Goal: Task Accomplishment & Management: Use online tool/utility

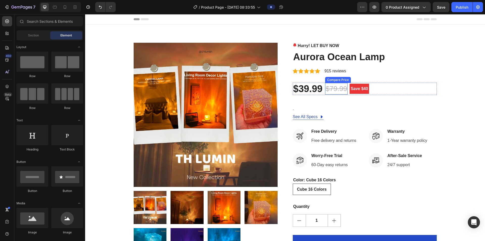
click at [242, 90] on div "$79.99" at bounding box center [336, 89] width 23 height 12
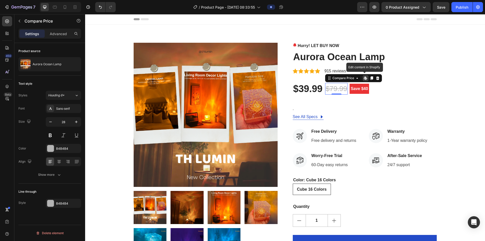
click at [242, 80] on icon at bounding box center [365, 78] width 4 height 4
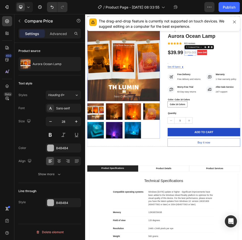
click at [115, 228] on img at bounding box center [105, 239] width 32 height 32
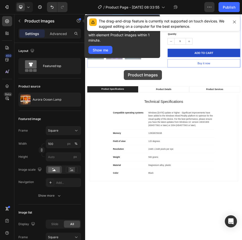
scroll to position [27, 0]
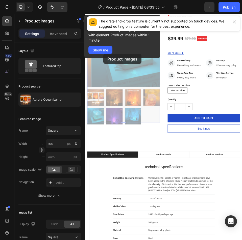
click at [103, 54] on div "Product images element tips New Learn to create any design you want with elemen…" at bounding box center [122, 36] width 76 height 43
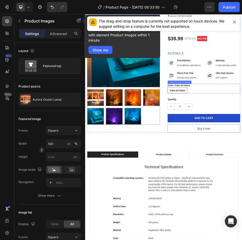
click at [242, 156] on input "Cube 16 Colors Cube 16 Colors Cube 16 Colors" at bounding box center [244, 156] width 0 height 0
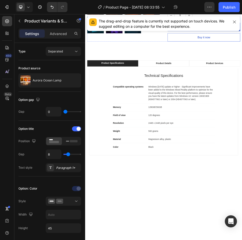
scroll to position [0, 0]
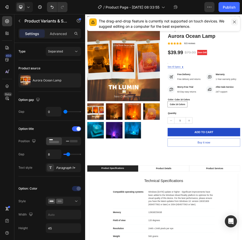
click at [233, 22] on icon "button" at bounding box center [234, 22] width 4 height 4
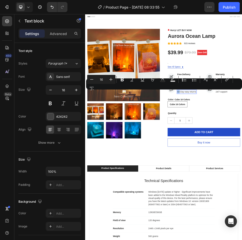
click at [184, 93] on div "Minus 16 Plus Bold Italic Underline Strikethrough Text Color Text Background Co…" at bounding box center [164, 84] width 154 height 18
click at [182, 91] on div "Minus 16 Plus Bold Italic Underline Strikethrough Text Color Text Background Co…" at bounding box center [164, 84] width 154 height 18
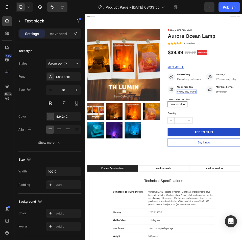
click at [57, 39] on div "Settings Advanced" at bounding box center [49, 36] width 71 height 14
click at [57, 36] on div "Advanced" at bounding box center [58, 34] width 25 height 8
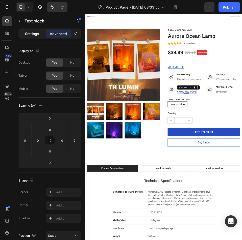
click at [33, 36] on p "Settings" at bounding box center [32, 33] width 14 height 5
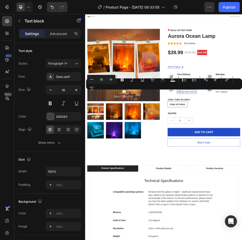
click at [177, 92] on div "Minus 16 Plus Bold Italic Underline Strikethrough Text Color Text Background Co…" at bounding box center [164, 84] width 154 height 18
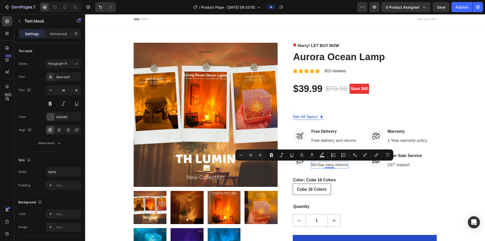
click at [242, 164] on p "60-Day easy returns" at bounding box center [329, 165] width 36 height 6
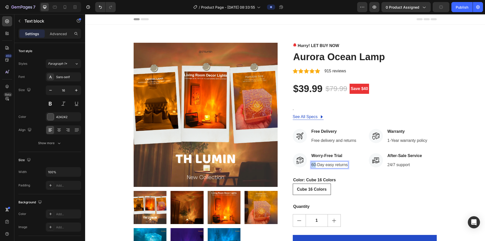
click at [242, 164] on p "60-Day easy returns" at bounding box center [329, 165] width 36 height 6
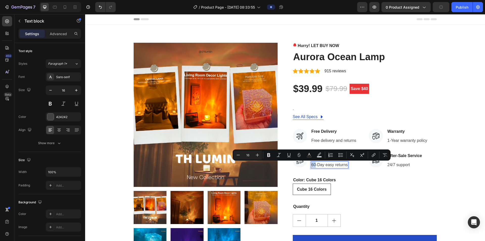
click at [242, 164] on p "60-Day easy returns" at bounding box center [329, 165] width 36 height 6
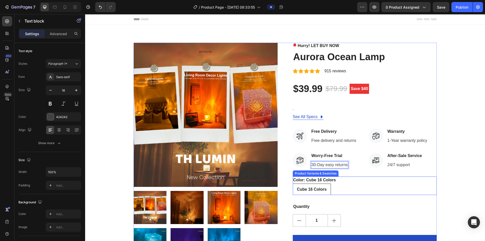
click at [242, 188] on div "Cube 16 Colors Cube 16 Colors Cube 16 Colors" at bounding box center [365, 188] width 144 height 11
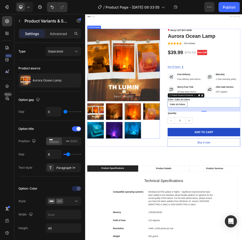
click at [200, 234] on div at bounding box center [159, 221] width 140 height 68
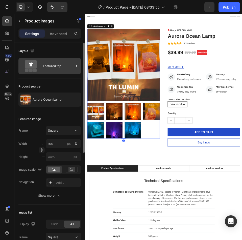
click at [43, 69] on div "Featured top" at bounding box center [49, 66] width 63 height 16
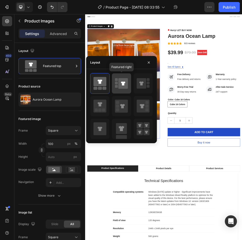
click at [117, 86] on rect at bounding box center [116, 86] width 3 height 3
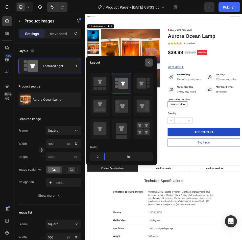
drag, startPoint x: 148, startPoint y: 62, endPoint x: 65, endPoint y: 159, distance: 128.1
click at [148, 62] on icon "button" at bounding box center [149, 63] width 4 height 4
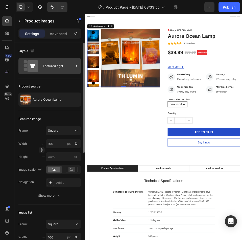
click at [29, 66] on icon at bounding box center [32, 66] width 11 height 12
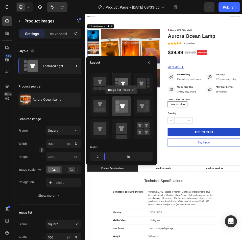
scroll to position [25, 0]
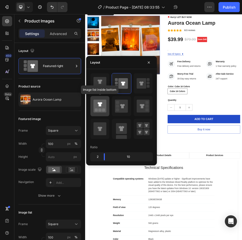
click at [103, 108] on icon at bounding box center [99, 106] width 13 height 13
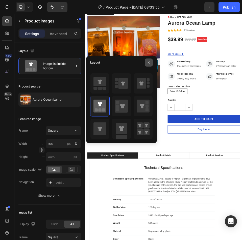
click at [150, 62] on icon "button" at bounding box center [149, 63] width 4 height 4
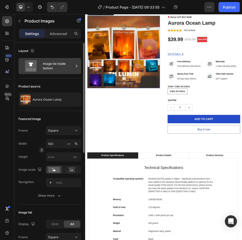
click at [29, 67] on icon at bounding box center [31, 66] width 12 height 12
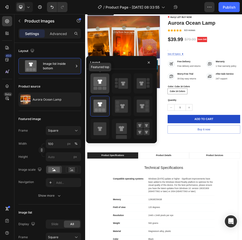
click at [101, 88] on rect at bounding box center [100, 88] width 4 height 3
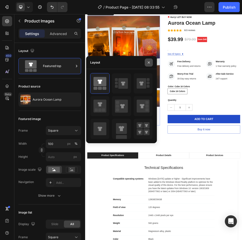
click at [149, 61] on icon "button" at bounding box center [149, 63] width 4 height 4
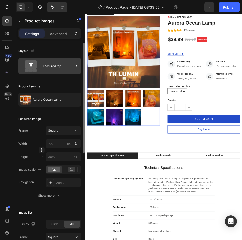
click at [45, 71] on div "Featured top" at bounding box center [58, 66] width 31 height 12
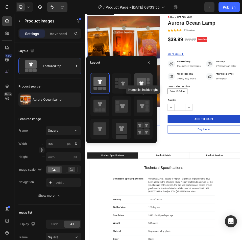
drag, startPoint x: 133, startPoint y: 119, endPoint x: 134, endPoint y: 93, distance: 26.6
click at [134, 93] on div "Image list inside right" at bounding box center [121, 106] width 63 height 66
click at [131, 64] on div "Layout" at bounding box center [121, 62] width 71 height 13
click at [93, 61] on div "Layout" at bounding box center [95, 62] width 10 height 5
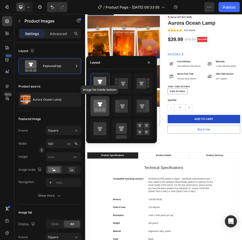
click at [106, 103] on icon at bounding box center [99, 106] width 13 height 13
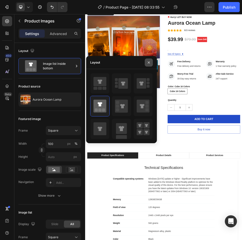
click at [150, 63] on icon "button" at bounding box center [149, 63] width 4 height 4
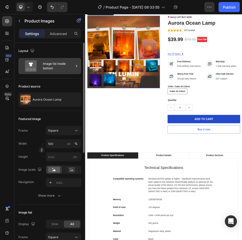
click at [56, 70] on div "Image list inside bottom" at bounding box center [58, 66] width 31 height 12
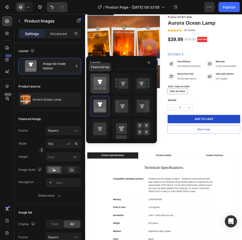
click at [103, 87] on icon at bounding box center [99, 84] width 13 height 14
type input "25"
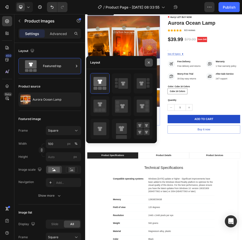
click at [148, 62] on icon "button" at bounding box center [149, 63] width 4 height 4
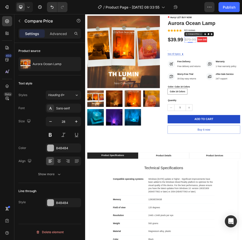
scroll to position [0, 0]
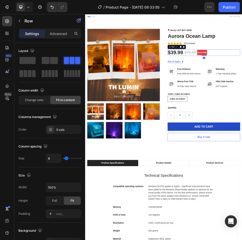
drag, startPoint x: 312, startPoint y: 105, endPoint x: 314, endPoint y: 92, distance: 12.7
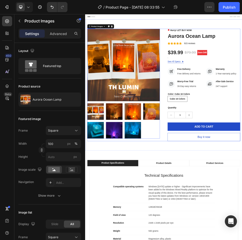
drag, startPoint x: 227, startPoint y: 250, endPoint x: 228, endPoint y: 253, distance: 2.7
click at [228, 240] on div "Product Images 0 Hurry! LET BUY NOW Stock Counter Aurora Ocean Lamp Product Tit…" at bounding box center [237, 151] width 296 height 217
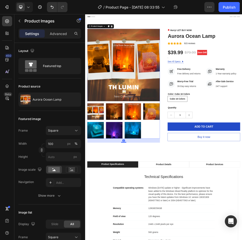
drag, startPoint x: 160, startPoint y: 251, endPoint x: 162, endPoint y: 259, distance: 8.1
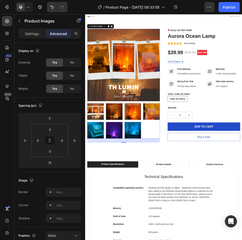
drag, startPoint x: 162, startPoint y: 259, endPoint x: 164, endPoint y: 252, distance: 7.5
click at [164, 240] on div "Product Images 31" at bounding box center [159, 149] width 140 height 212
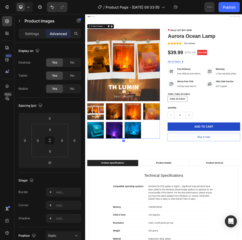
drag, startPoint x: 160, startPoint y: 259, endPoint x: 162, endPoint y: 252, distance: 7.5
type input "2"
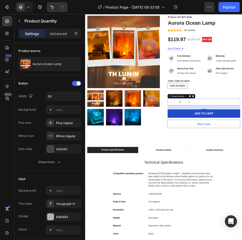
type input "1"
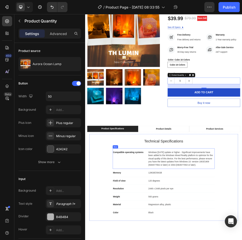
scroll to position [76, 0]
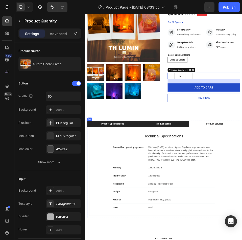
click at [226, 228] on div "Product Details" at bounding box center [236, 227] width 31 height 8
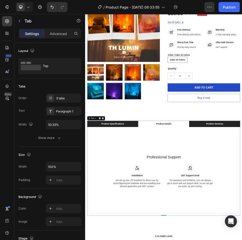
click at [168, 225] on li "Product Specifications" at bounding box center [138, 227] width 99 height 12
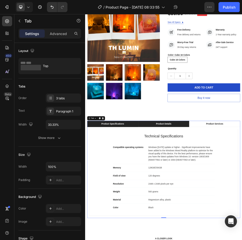
click at [231, 224] on div "Product Details" at bounding box center [236, 227] width 31 height 8
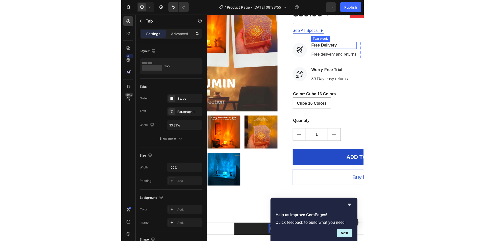
scroll to position [77, 0]
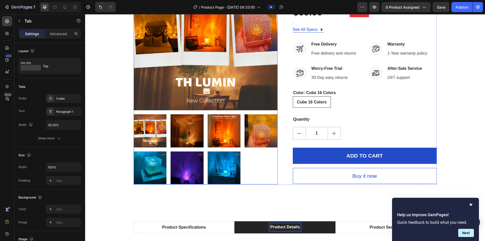
click at [184, 128] on img at bounding box center [186, 130] width 33 height 33
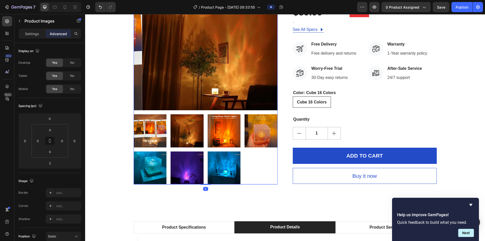
click at [147, 131] on img at bounding box center [150, 130] width 33 height 33
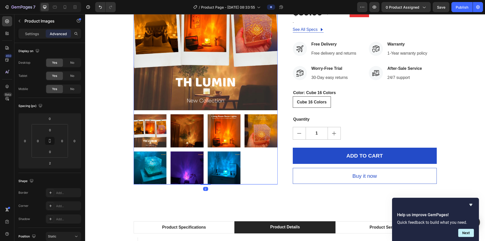
click at [217, 138] on img at bounding box center [224, 130] width 33 height 33
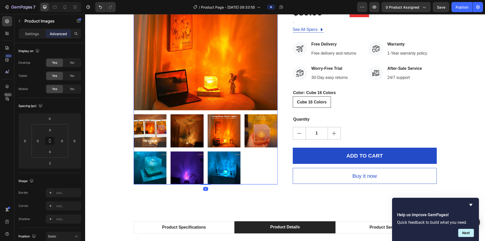
click at [242, 131] on img at bounding box center [260, 130] width 33 height 33
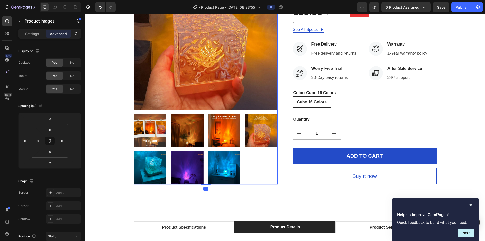
click at [232, 162] on img at bounding box center [224, 167] width 33 height 33
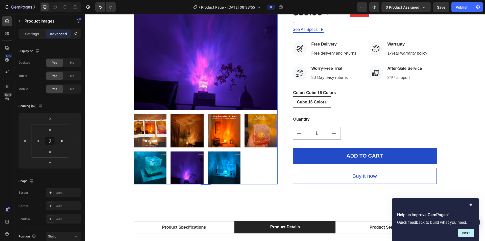
click at [183, 163] on img at bounding box center [186, 167] width 33 height 33
click at [139, 158] on img at bounding box center [150, 167] width 33 height 33
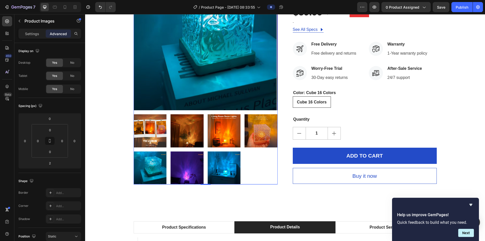
click at [168, 160] on div at bounding box center [206, 149] width 144 height 70
click at [213, 165] on img at bounding box center [224, 167] width 33 height 33
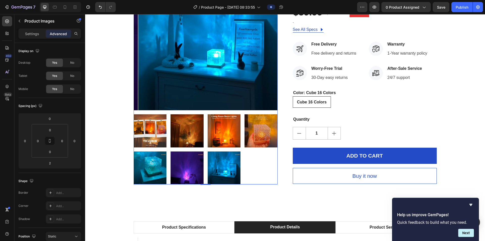
click at [184, 163] on img at bounding box center [186, 167] width 33 height 33
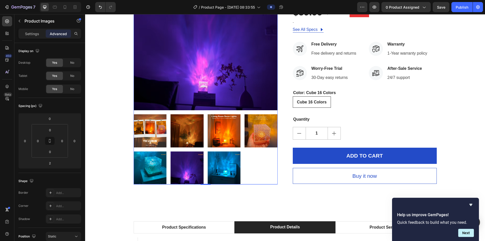
scroll to position [26, 0]
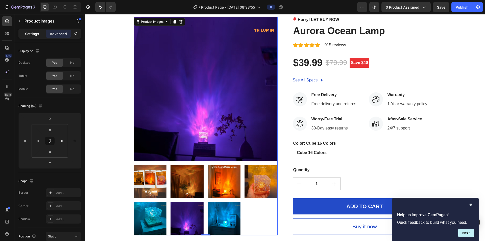
click at [35, 35] on p "Settings" at bounding box center [32, 33] width 14 height 5
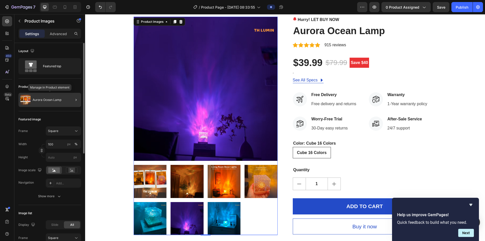
click at [60, 101] on p "Aurora Ocean Lamp" at bounding box center [47, 100] width 29 height 4
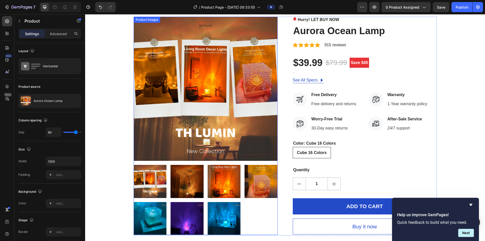
scroll to position [0, 0]
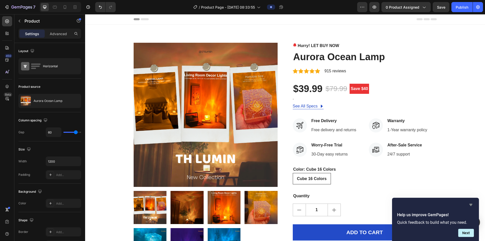
drag, startPoint x: 471, startPoint y: 204, endPoint x: 386, endPoint y: 189, distance: 86.4
click at [242, 204] on icon "Hide survey" at bounding box center [470, 205] width 3 height 2
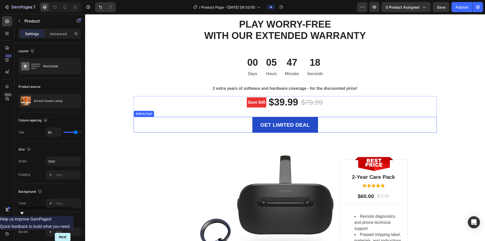
scroll to position [1414, 0]
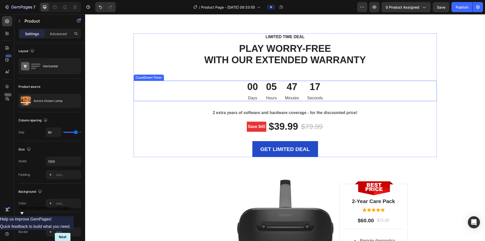
click at [242, 98] on p "Minutes" at bounding box center [292, 98] width 14 height 6
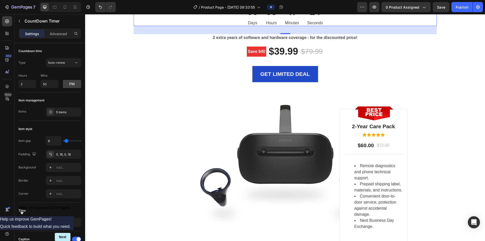
click at [177, 3] on icon at bounding box center [179, 1] width 4 height 4
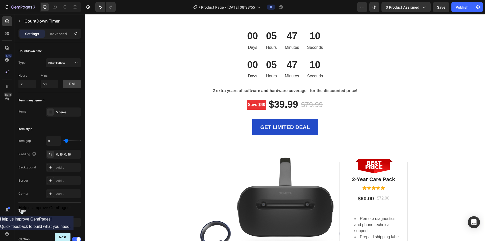
scroll to position [1465, 0]
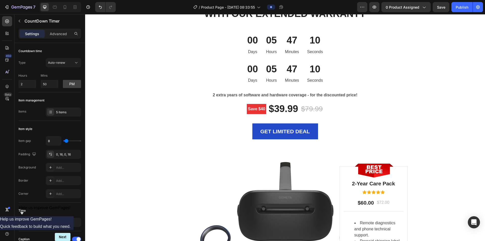
click at [242, 72] on div "47" at bounding box center [292, 69] width 14 height 12
click at [242, 69] on div "05" at bounding box center [271, 69] width 11 height 12
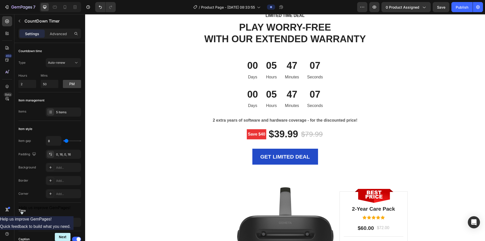
click at [213, 100] on div "00 Days 05 Hours 47 Minutes 07 Seconds" at bounding box center [285, 98] width 303 height 20
click at [242, 71] on div "47" at bounding box center [292, 65] width 14 height 12
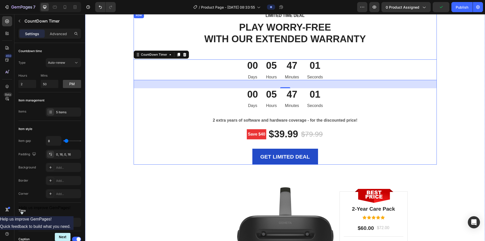
drag, startPoint x: 284, startPoint y: 80, endPoint x: 286, endPoint y: 51, distance: 29.2
click at [242, 46] on div "LIMITED TIME DEAL Text block PLAY WORRY-FREE WITH OUR EXTENDED WARRANTY Heading…" at bounding box center [285, 88] width 303 height 152
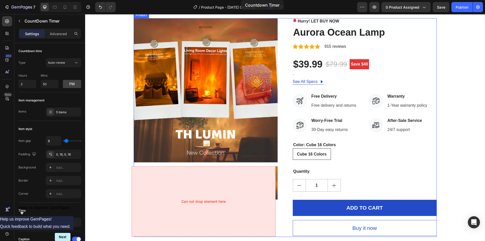
scroll to position [0, 0]
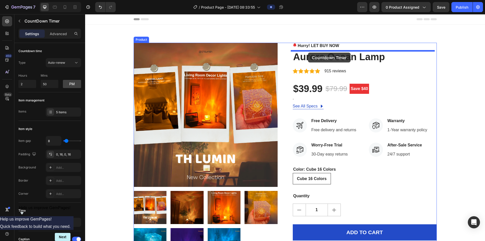
drag, startPoint x: 140, startPoint y: 55, endPoint x: 308, endPoint y: 53, distance: 168.0
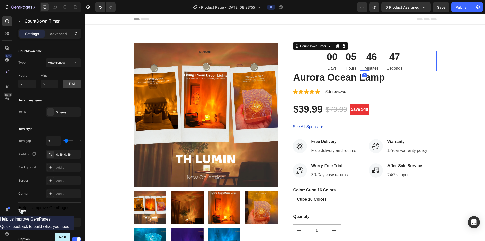
drag, startPoint x: 362, startPoint y: 79, endPoint x: 365, endPoint y: 68, distance: 11.2
click at [242, 68] on div "00 Days 05 Hours 46 Minutes 47 Seconds CountDown Timer 0" at bounding box center [365, 61] width 144 height 20
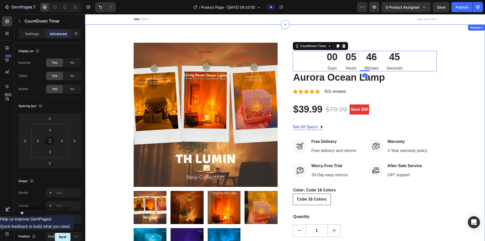
click at [242, 69] on div "Product Images Hurry! LET BUY NOW Stock Counter 00 Days 05 Hours 46 Minutes 45 …" at bounding box center [285, 162] width 392 height 238
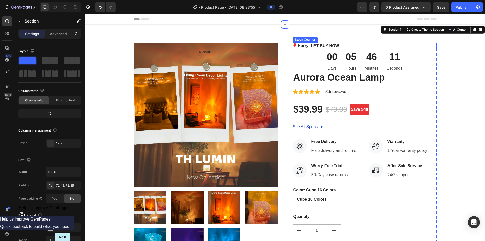
click at [242, 47] on p "Hurry! LET BUY NOW" at bounding box center [318, 46] width 41 height 6
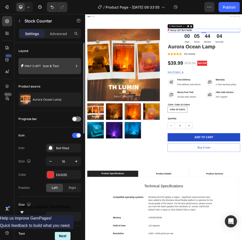
click at [58, 67] on div "Icon & Text" at bounding box center [58, 66] width 31 height 12
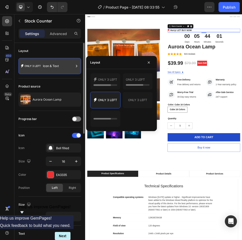
click at [51, 67] on div "Icon & Text" at bounding box center [58, 66] width 31 height 12
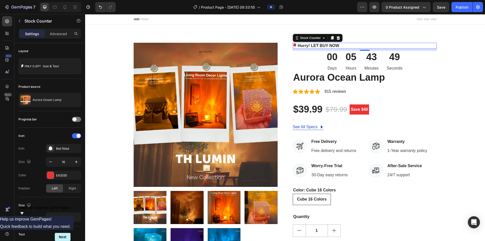
click at [242, 43] on p "Hurry! LET BUY NOW" at bounding box center [318, 46] width 41 height 6
click at [242, 39] on div "Stock Counter" at bounding box center [310, 38] width 23 height 5
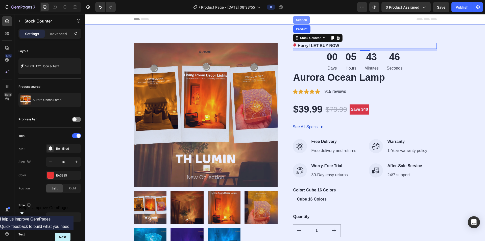
click at [242, 19] on div "Section" at bounding box center [301, 19] width 13 height 3
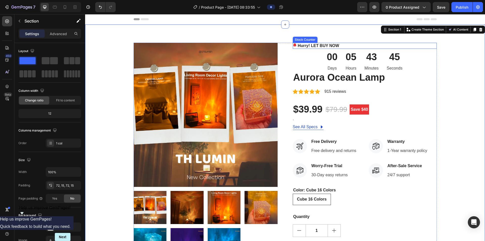
click at [242, 45] on p "Hurry! LET BUY NOW" at bounding box center [318, 46] width 41 height 6
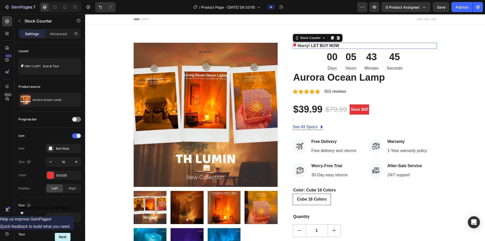
click at [242, 45] on p "Hurry! LET BUY NOW" at bounding box center [318, 46] width 41 height 6
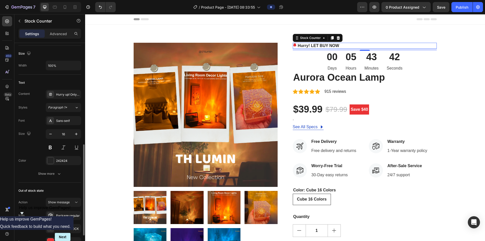
scroll to position [177, 0]
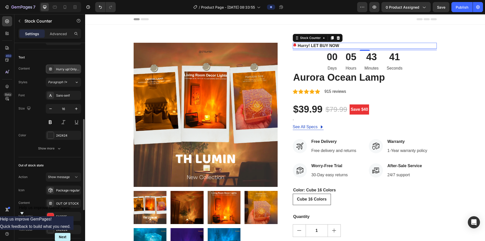
click at [67, 69] on div "Hurry up! Only %number% left in stock" at bounding box center [68, 69] width 24 height 5
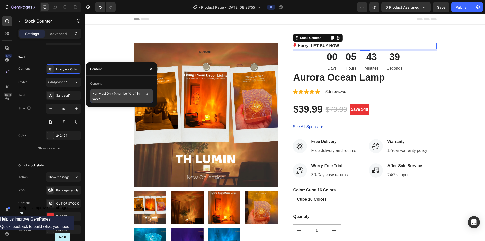
click at [109, 97] on textarea "Hurry up! Only %number% left in stock" at bounding box center [121, 96] width 63 height 14
paste textarea "🔔 LAST CHANCE! SECURE YOUR LAMP NOW"
type textarea "🔔 LAST CHANCE! SECURE YOUR LAMP NOW"
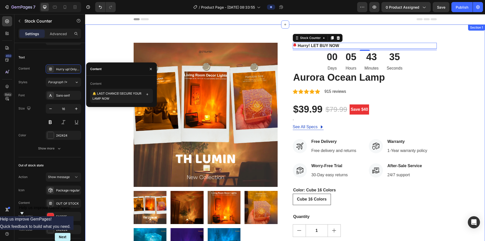
click at [103, 113] on div "Product Images Hurry! LET BUY NOW Stock Counter 8 00 Days 05 Hours 43 Minutes 3…" at bounding box center [285, 162] width 392 height 238
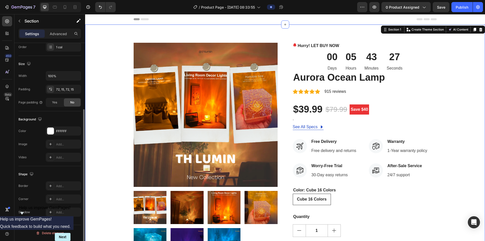
scroll to position [0, 0]
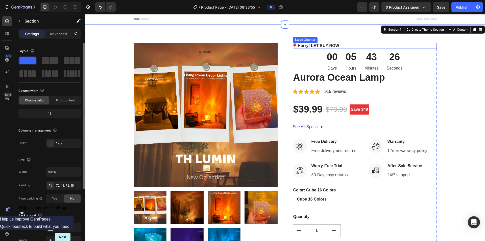
click at [242, 43] on p "Hurry! LET BUY NOW" at bounding box center [318, 46] width 41 height 6
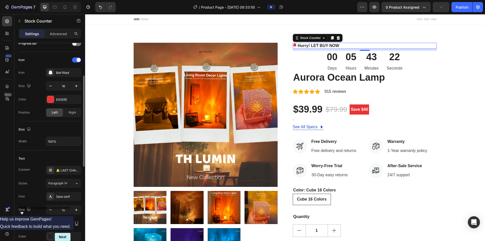
scroll to position [126, 0]
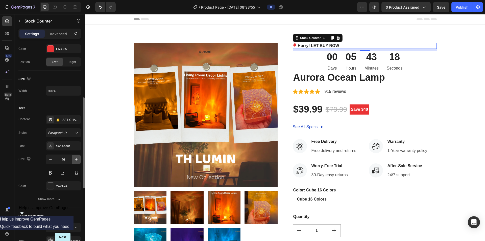
click at [75, 159] on icon "button" at bounding box center [76, 159] width 5 height 5
type input "19"
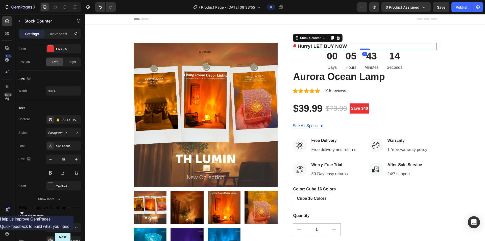
click at [242, 49] on div at bounding box center [365, 49] width 10 height 2
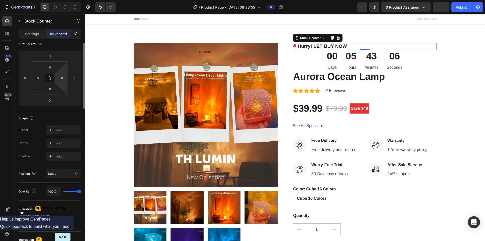
scroll to position [0, 0]
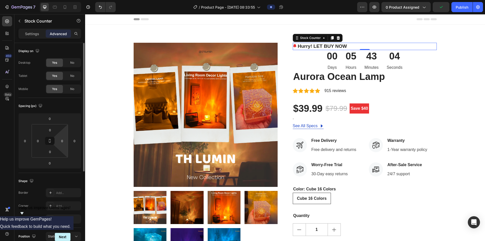
drag, startPoint x: 53, startPoint y: 141, endPoint x: 67, endPoint y: 140, distance: 14.1
click at [67, 140] on div "0 0 0 0" at bounding box center [50, 140] width 36 height 33
click at [74, 141] on input "0" at bounding box center [75, 141] width 8 height 8
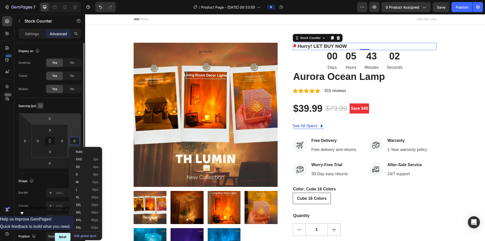
click at [43, 104] on icon "button" at bounding box center [40, 105] width 5 height 5
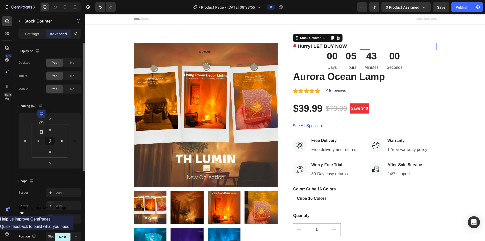
click at [60, 107] on div "Spacing (px)" at bounding box center [49, 106] width 63 height 8
click at [37, 35] on p "Settings" at bounding box center [32, 33] width 14 height 5
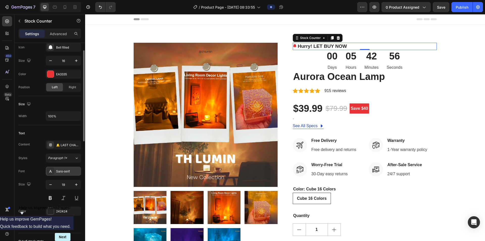
scroll to position [177, 0]
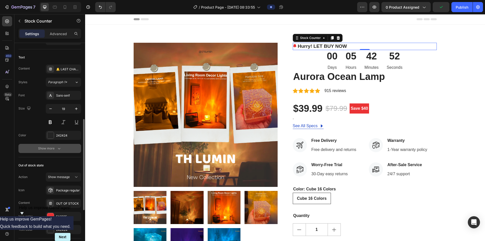
click at [47, 147] on div "Show more" at bounding box center [49, 148] width 23 height 5
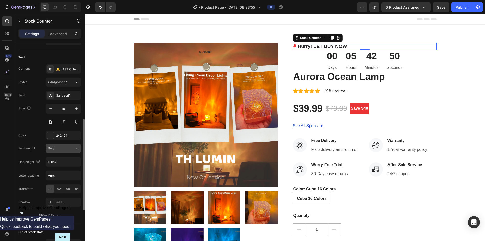
click at [66, 150] on div "Bold" at bounding box center [61, 148] width 26 height 5
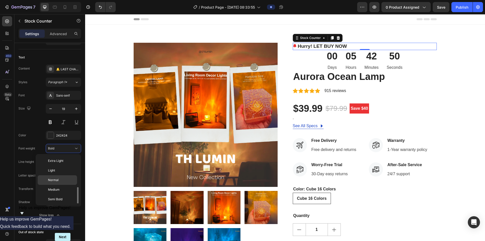
scroll to position [18, 0]
click at [67, 150] on div "Bold" at bounding box center [61, 148] width 26 height 5
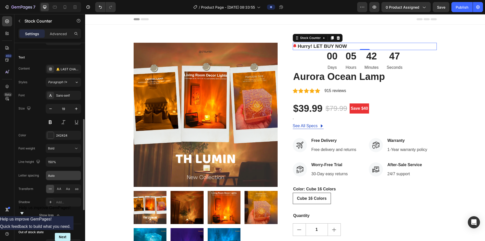
click at [59, 175] on input "Auto" at bounding box center [63, 175] width 35 height 9
click at [66, 177] on input "Auto" at bounding box center [63, 175] width 35 height 9
click at [31, 122] on div "Size 19" at bounding box center [49, 115] width 63 height 23
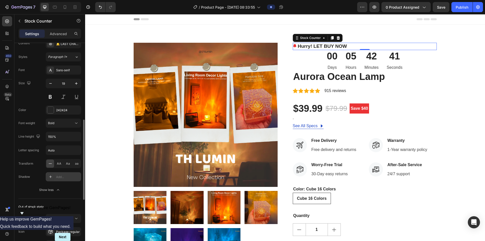
scroll to position [253, 0]
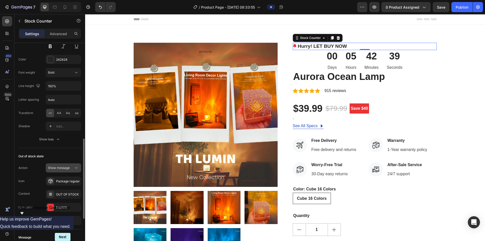
click at [55, 170] on button "Show message" at bounding box center [63, 167] width 35 height 9
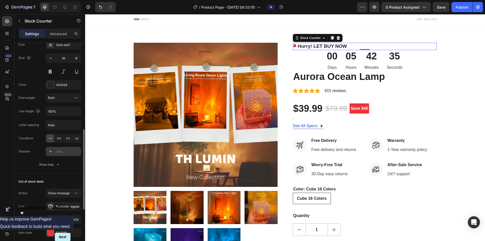
click at [58, 152] on div "Add..." at bounding box center [68, 151] width 24 height 5
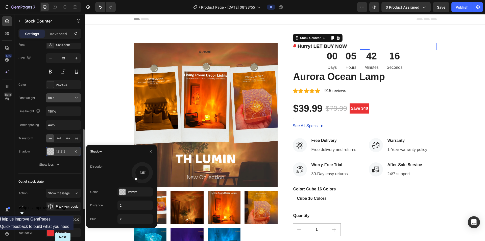
click at [75, 100] on icon at bounding box center [76, 97] width 5 height 5
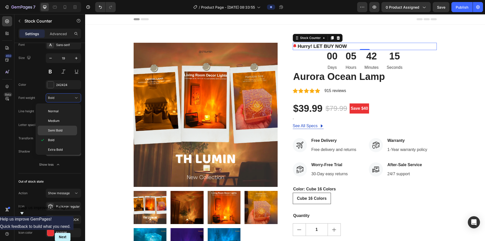
click at [65, 129] on p "Semi Bold" at bounding box center [61, 130] width 27 height 5
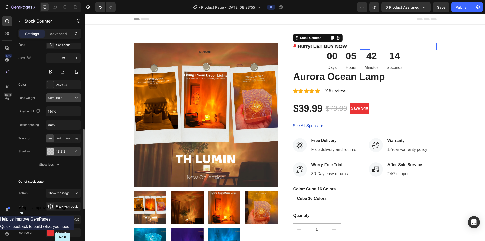
click at [72, 100] on div "Semi Bold" at bounding box center [61, 97] width 26 height 5
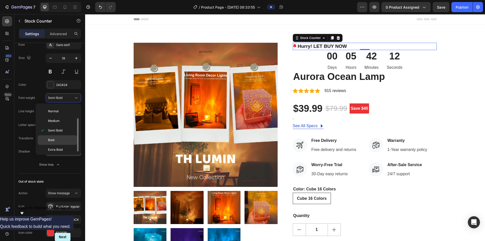
click at [57, 138] on p "Bold" at bounding box center [61, 140] width 27 height 5
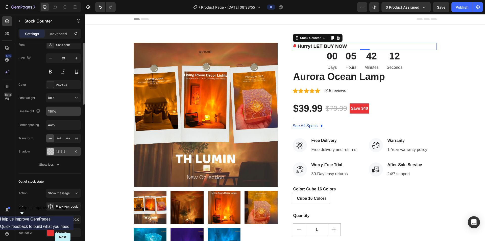
scroll to position [152, 0]
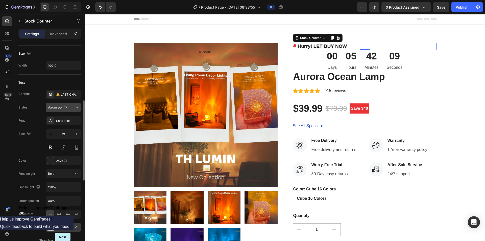
click at [77, 110] on button "Paragraph 1*" at bounding box center [63, 107] width 35 height 9
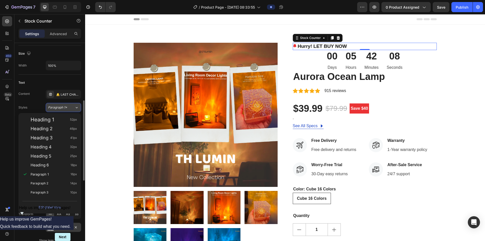
click at [77, 110] on button "Paragraph 1*" at bounding box center [63, 107] width 35 height 9
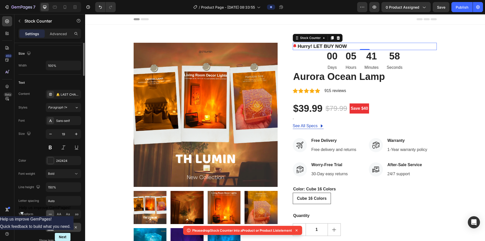
scroll to position [76, 0]
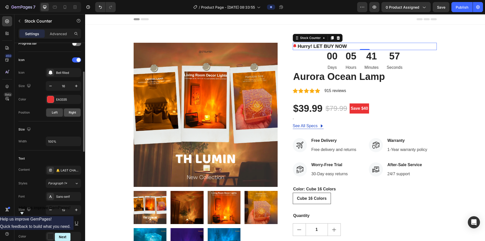
click at [71, 115] on div "Right" at bounding box center [72, 112] width 17 height 8
click at [64, 113] on div "Right" at bounding box center [72, 112] width 17 height 8
click at [51, 113] on div "Left" at bounding box center [54, 112] width 17 height 8
click at [64, 112] on div "Right" at bounding box center [72, 112] width 17 height 8
click at [53, 110] on span "Left" at bounding box center [55, 112] width 6 height 5
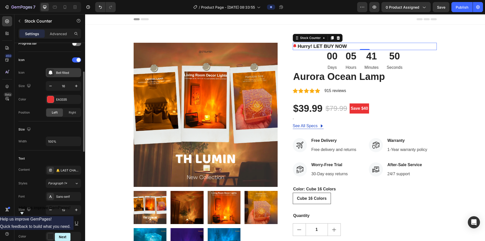
click at [69, 74] on div "Bell filled" at bounding box center [68, 72] width 24 height 5
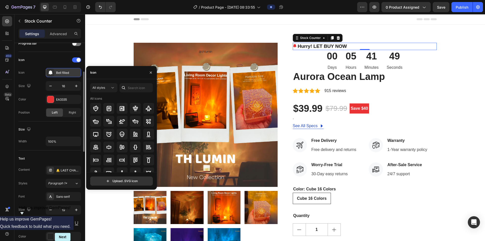
click at [69, 74] on div "Bell filled" at bounding box center [68, 72] width 24 height 5
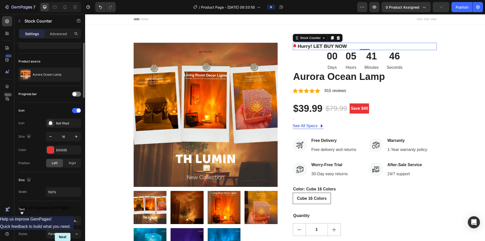
scroll to position [0, 0]
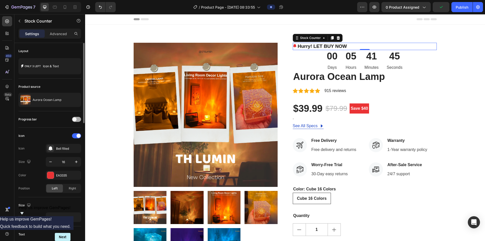
click at [77, 120] on div at bounding box center [76, 119] width 9 height 5
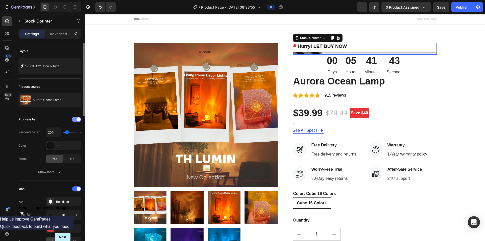
click at [77, 120] on span at bounding box center [79, 119] width 4 height 4
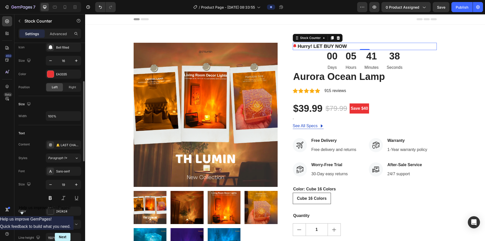
scroll to position [152, 0]
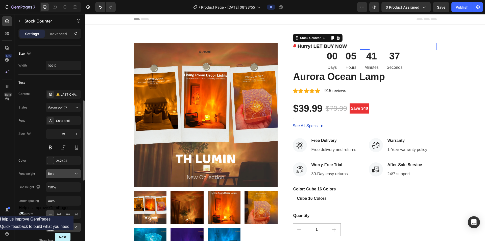
click at [62, 173] on div "Bold" at bounding box center [61, 173] width 26 height 5
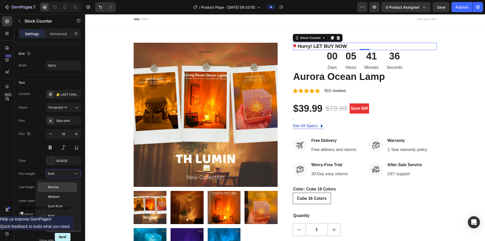
click at [58, 186] on span "Normal" at bounding box center [53, 187] width 11 height 5
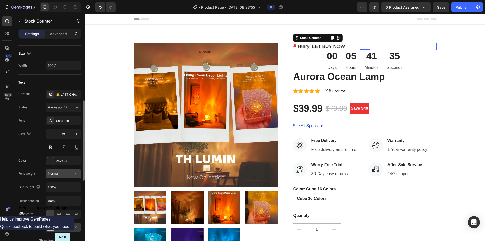
click at [61, 173] on div "Normal" at bounding box center [61, 173] width 26 height 5
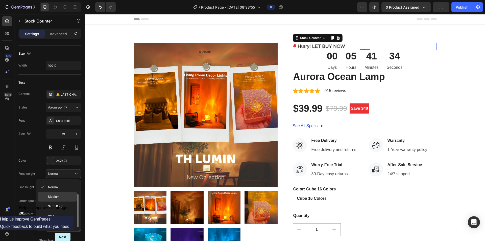
click at [57, 196] on span "Medium" at bounding box center [54, 196] width 12 height 5
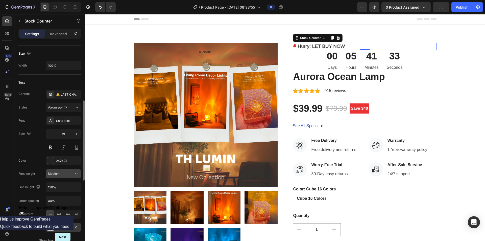
click at [63, 174] on div "Medium" at bounding box center [61, 173] width 26 height 5
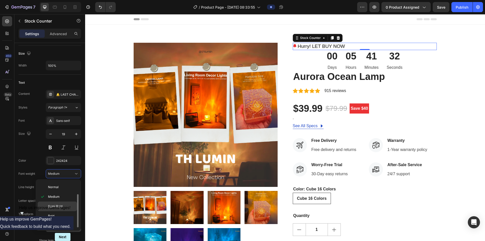
click at [62, 204] on span "Semi Bold" at bounding box center [55, 206] width 14 height 5
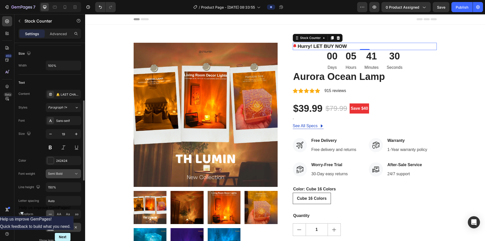
click at [66, 175] on div "Semi Bold" at bounding box center [61, 173] width 26 height 5
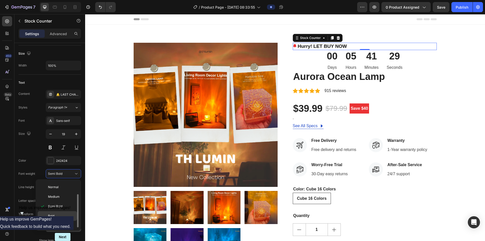
click at [57, 213] on div "Bold" at bounding box center [57, 216] width 39 height 10
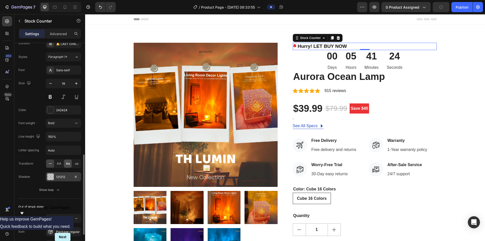
scroll to position [227, 0]
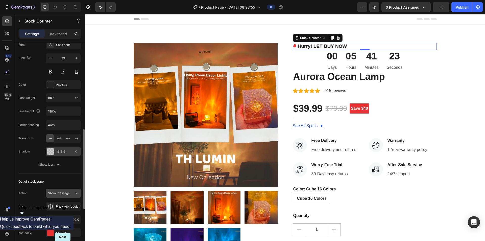
click at [66, 190] on button "Show message" at bounding box center [63, 192] width 35 height 9
click at [67, 192] on span "Show message" at bounding box center [59, 193] width 22 height 4
click at [55, 214] on span "Hide counter" at bounding box center [57, 215] width 18 height 5
click at [64, 193] on span "Hide counter" at bounding box center [57, 193] width 18 height 4
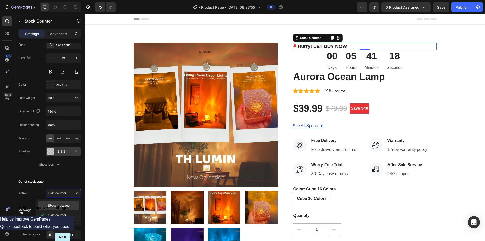
click at [59, 205] on span "Show message" at bounding box center [59, 205] width 22 height 5
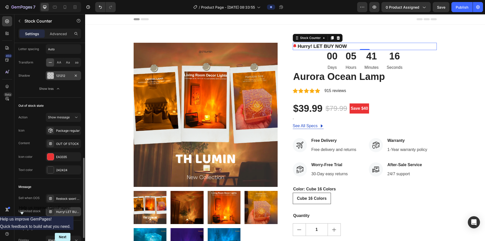
scroll to position [349, 0]
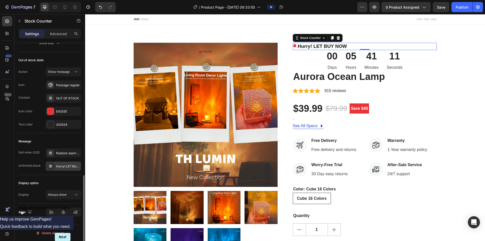
click at [64, 167] on div "Hurry! LET BUY NOW" at bounding box center [68, 166] width 24 height 5
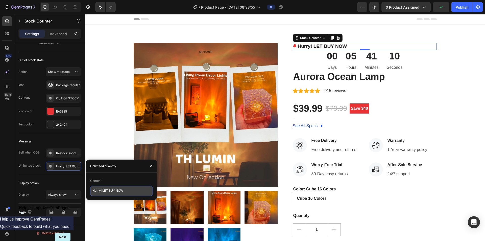
click at [114, 191] on textarea "Hurry! LET BUY NOW" at bounding box center [121, 191] width 63 height 10
paste textarea "🔔 LAST CHANCE! SECURE YOUR LAMP"
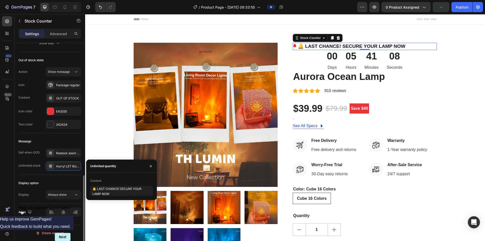
click at [64, 179] on div "Display option Display Always show" at bounding box center [49, 189] width 63 height 29
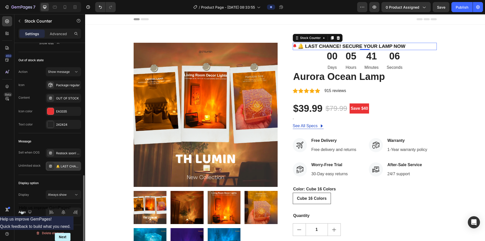
click at [72, 168] on div "🔔 LAST CHANCE! SECURE YOUR LAMP NOW" at bounding box center [68, 166] width 24 height 5
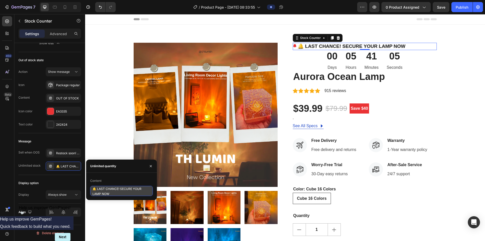
click at [95, 188] on textarea "🔔 LAST CHANCE! SECURE YOUR LAMP NOW" at bounding box center [121, 191] width 63 height 10
type textarea "LAST CHANCE! SECURE YOUR LAMP NOW"
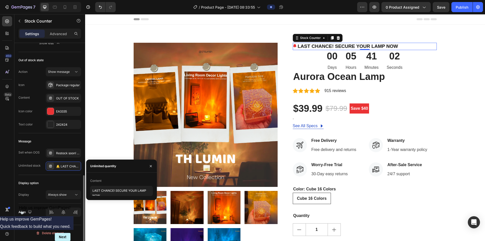
click at [69, 182] on div "Display option" at bounding box center [49, 183] width 63 height 8
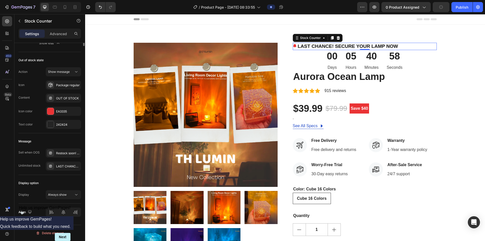
scroll to position [197, 0]
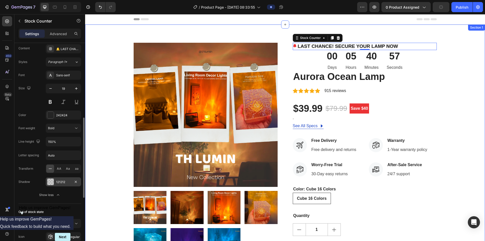
click at [242, 84] on div "Product Images LAST CHANCE! SECURE YOUR LAMP NOW Stock Counter 0 00 Days 05 Hou…" at bounding box center [285, 161] width 392 height 237
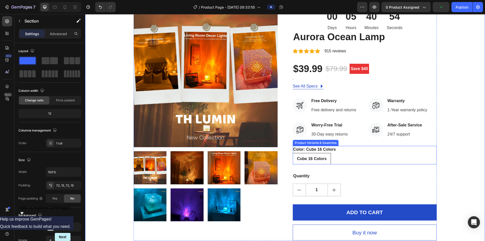
scroll to position [51, 0]
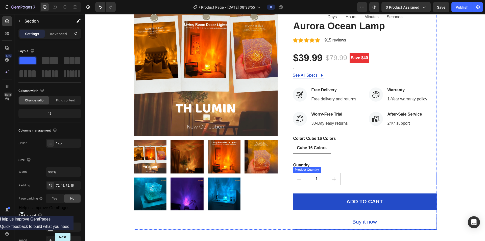
click at [242, 183] on div "1" at bounding box center [365, 179] width 144 height 13
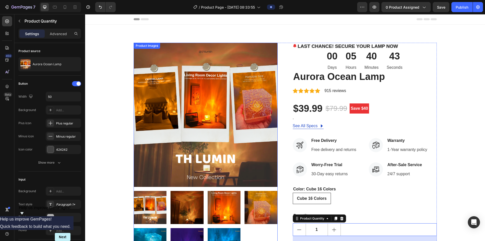
scroll to position [25, 0]
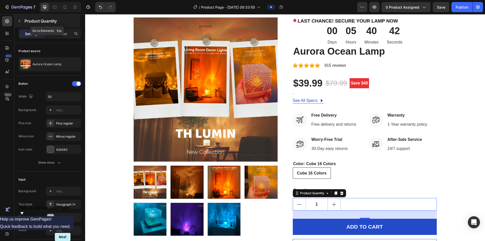
click at [23, 21] on button "button" at bounding box center [19, 21] width 8 height 8
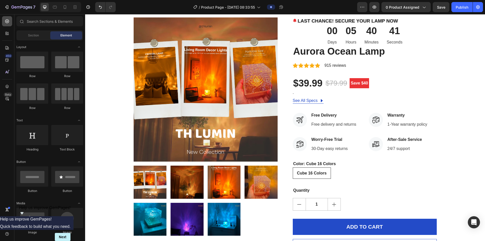
click at [5, 23] on icon at bounding box center [7, 21] width 5 height 5
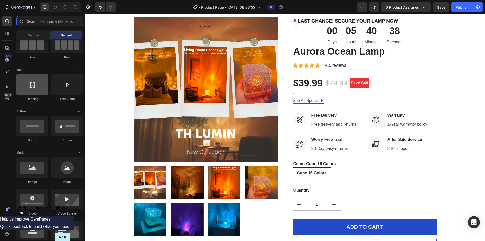
scroll to position [0, 0]
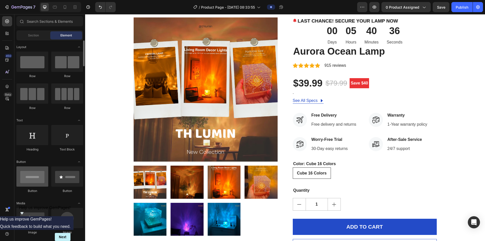
click at [29, 176] on div at bounding box center [32, 176] width 32 height 20
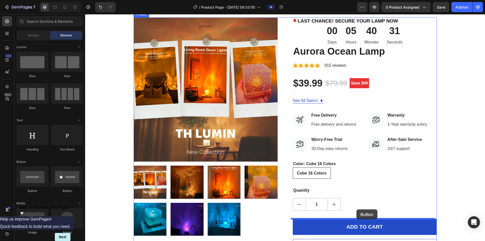
drag, startPoint x: 128, startPoint y: 197, endPoint x: 356, endPoint y: 209, distance: 228.9
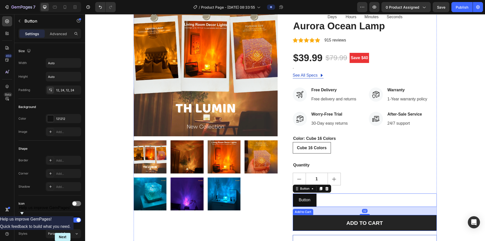
scroll to position [101, 0]
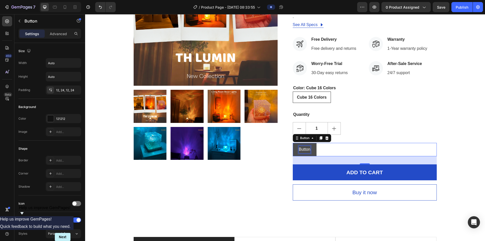
click at [242, 152] on p "Button" at bounding box center [305, 149] width 12 height 7
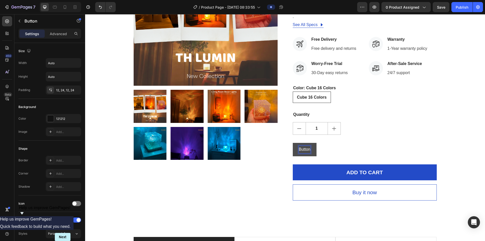
click at [242, 149] on button "Button" at bounding box center [305, 149] width 24 height 13
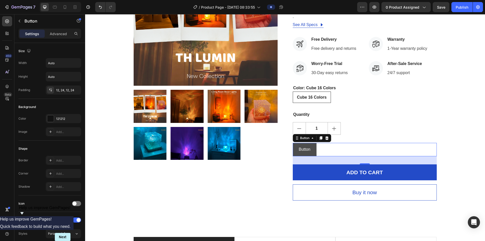
click at [242, 150] on button "Button" at bounding box center [305, 149] width 24 height 13
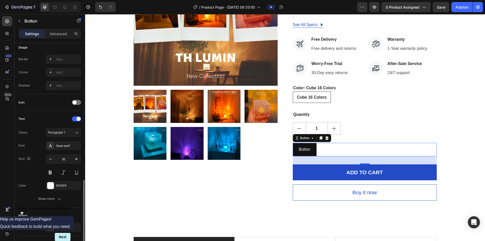
scroll to position [150, 0]
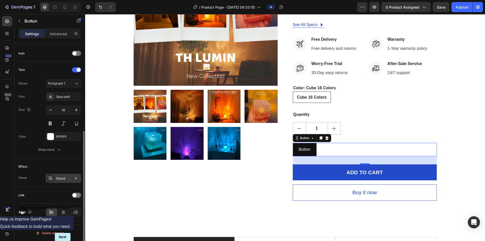
click at [57, 176] on div "Styled" at bounding box center [63, 178] width 15 height 5
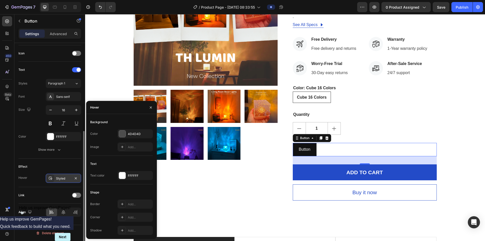
click at [57, 176] on div "Styled" at bounding box center [63, 178] width 35 height 9
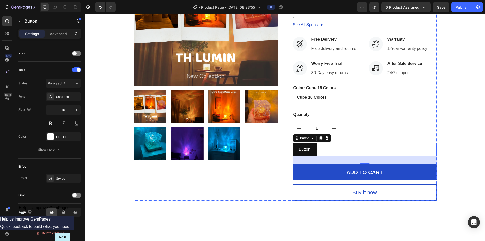
scroll to position [0, 0]
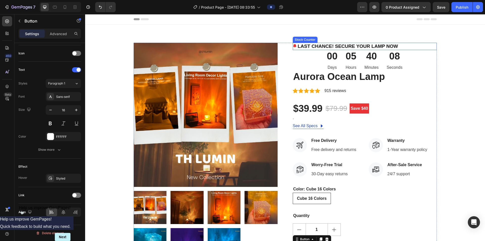
click at [242, 45] on p "LAST CHANCE! SECURE YOUR LAMP NOW" at bounding box center [348, 46] width 100 height 7
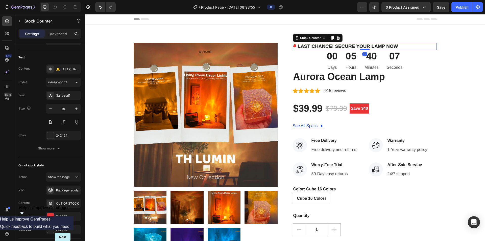
scroll to position [282, 0]
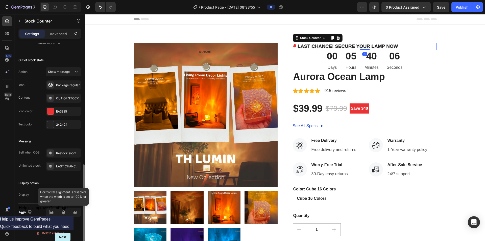
click at [65, 211] on div at bounding box center [63, 211] width 35 height 9
click at [65, 195] on span "Always show" at bounding box center [57, 194] width 19 height 4
click at [60, 216] on span "Show if under" at bounding box center [58, 216] width 20 height 5
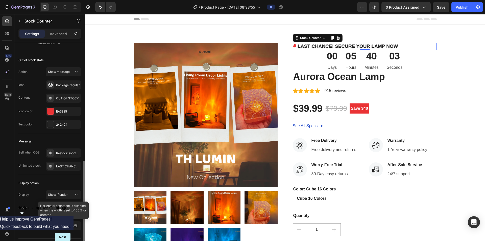
click at [62, 228] on div at bounding box center [63, 225] width 35 height 9
click at [65, 195] on span "Show if under" at bounding box center [58, 194] width 20 height 4
click at [59, 207] on span "Always show" at bounding box center [57, 207] width 19 height 5
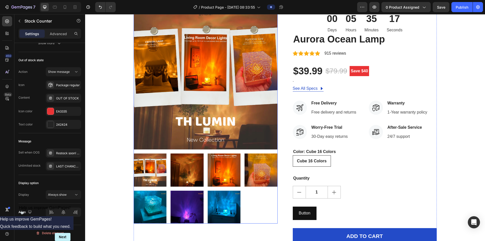
scroll to position [25, 0]
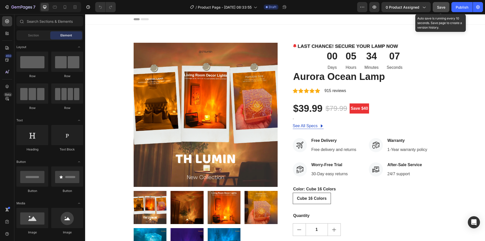
click at [440, 7] on span "Save" at bounding box center [441, 7] width 8 height 4
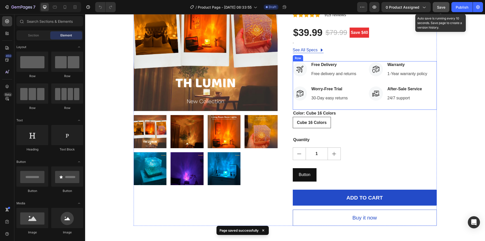
scroll to position [126, 0]
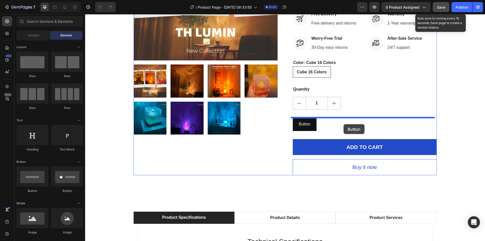
drag, startPoint x: 115, startPoint y: 175, endPoint x: 344, endPoint y: 124, distance: 233.8
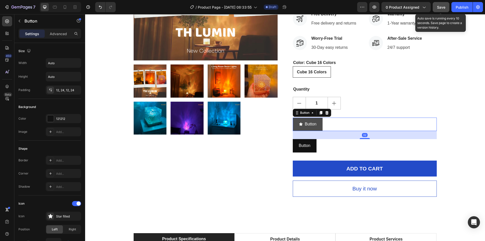
click at [299, 123] on icon "<p>Button</p>" at bounding box center [301, 124] width 4 height 4
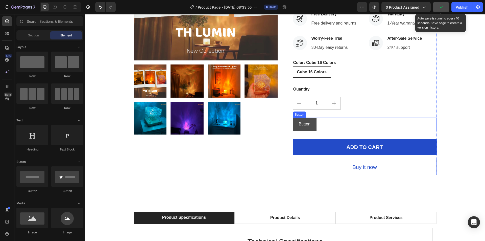
click at [310, 125] on button "Button" at bounding box center [305, 123] width 24 height 13
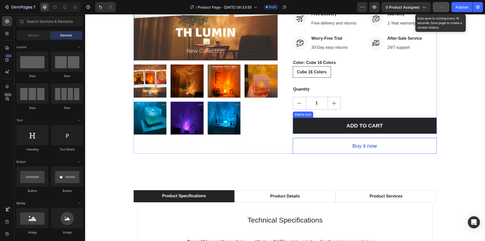
click at [341, 128] on button "ADD TO CART" at bounding box center [365, 125] width 144 height 16
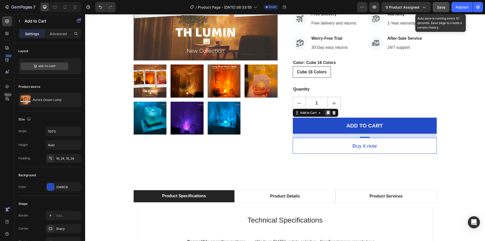
click at [326, 113] on icon at bounding box center [328, 113] width 4 height 4
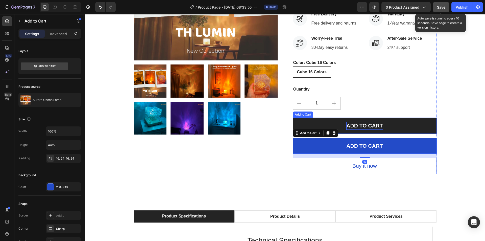
click at [359, 127] on div "ADD TO CART" at bounding box center [364, 125] width 36 height 8
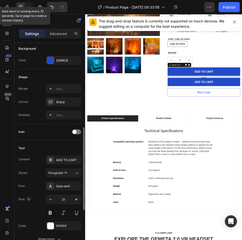
scroll to position [152, 0]
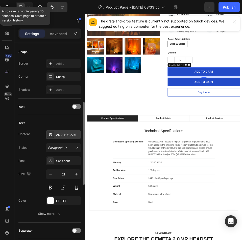
click at [64, 136] on div "ADD TO CART" at bounding box center [68, 135] width 24 height 5
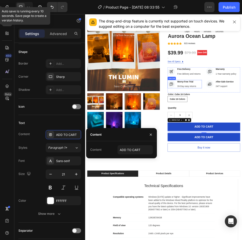
scroll to position [25, 0]
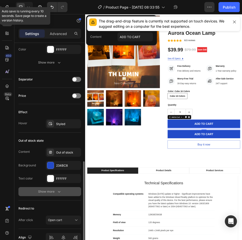
scroll to position [329, 0]
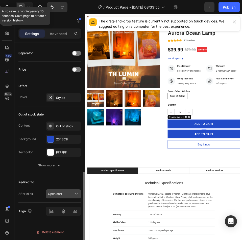
click at [65, 197] on button "Open cart" at bounding box center [63, 194] width 35 height 9
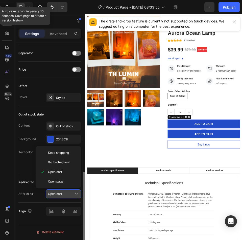
click at [65, 197] on button "Open cart" at bounding box center [63, 194] width 35 height 9
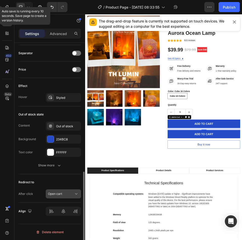
click at [65, 197] on button "Open cart" at bounding box center [63, 194] width 35 height 9
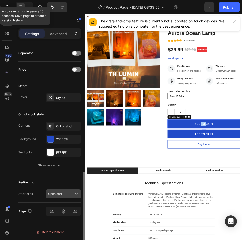
click at [70, 192] on div "Open cart" at bounding box center [61, 194] width 26 height 5
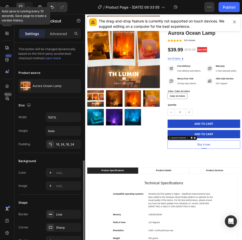
scroll to position [171, 0]
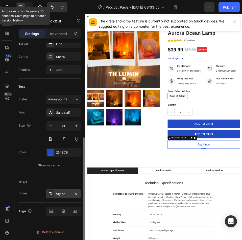
click at [61, 193] on div "Styled" at bounding box center [63, 194] width 15 height 5
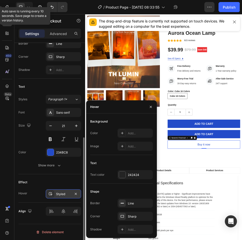
click at [61, 193] on div "Styled" at bounding box center [63, 194] width 15 height 5
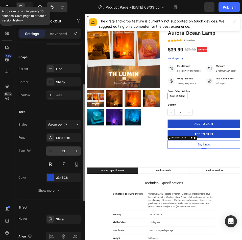
scroll to position [120, 0]
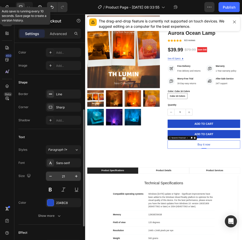
scroll to position [171, 0]
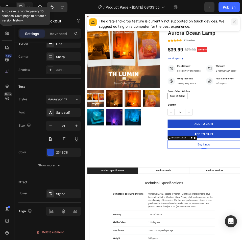
click at [233, 23] on icon "button" at bounding box center [234, 22] width 4 height 4
